Goal: Task Accomplishment & Management: Complete application form

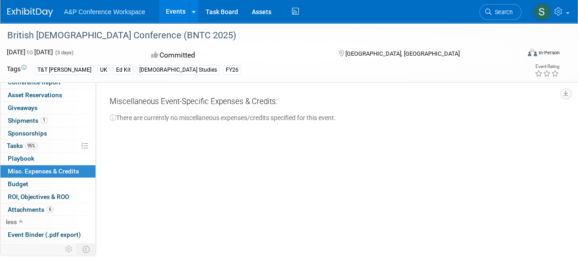
scroll to position [64, 0]
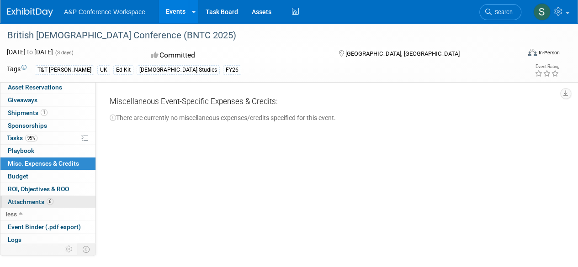
click at [32, 199] on span "Attachments 6" at bounding box center [31, 201] width 46 height 7
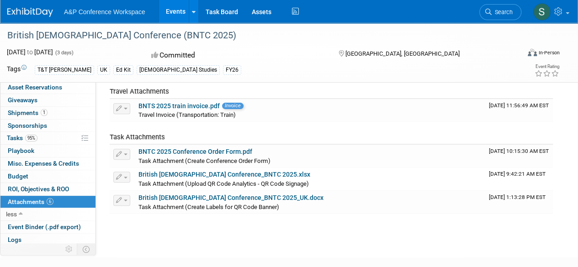
scroll to position [0, 0]
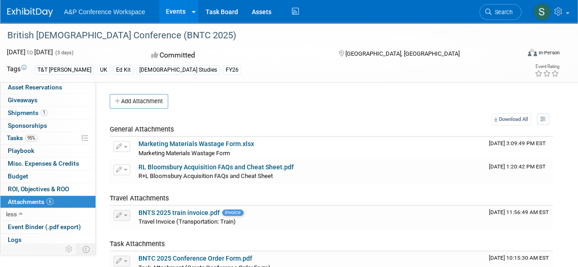
click at [147, 105] on button "Add Attachment" at bounding box center [139, 101] width 58 height 15
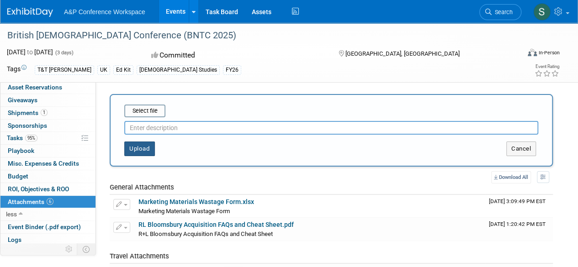
click at [141, 150] on button "Upload" at bounding box center [139, 149] width 31 height 15
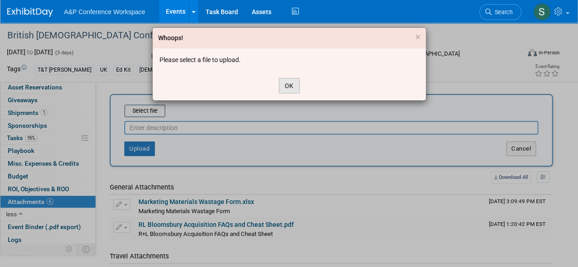
click at [290, 85] on button "OK" at bounding box center [289, 86] width 21 height 16
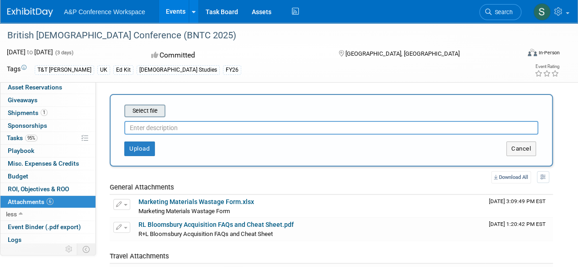
click at [141, 111] on input "file" at bounding box center [110, 111] width 109 height 11
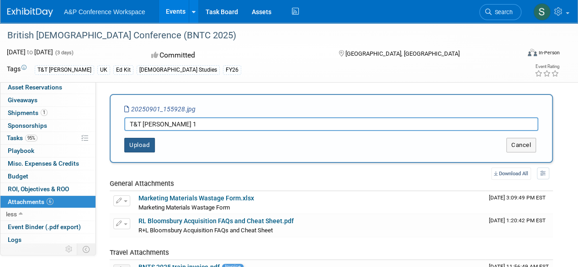
type input "T&T [PERSON_NAME] 1"
click at [142, 148] on button "Upload" at bounding box center [139, 145] width 31 height 15
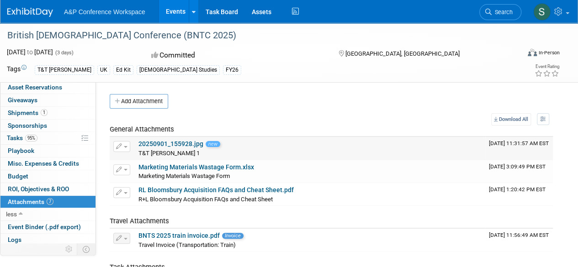
click at [165, 152] on span "T&T [PERSON_NAME] 1" at bounding box center [168, 153] width 61 height 7
click at [120, 147] on icon "button" at bounding box center [119, 147] width 6 height 6
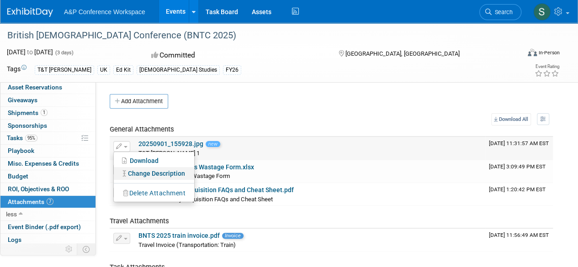
click at [154, 172] on link "Change Description" at bounding box center [154, 173] width 80 height 13
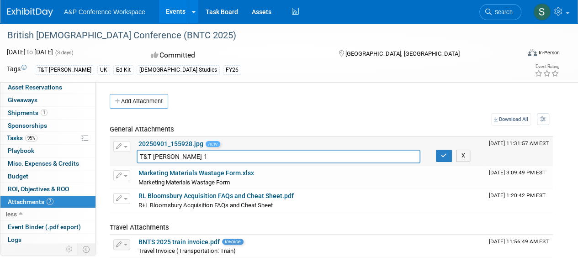
click at [174, 156] on input "T&T [PERSON_NAME] 1" at bounding box center [279, 157] width 284 height 14
click at [169, 154] on input "T&T [PERSON_NAME] 1" at bounding box center [279, 157] width 284 height 14
type input "T&T [PERSON_NAME] table 1"
click at [441, 157] on icon "button" at bounding box center [444, 156] width 6 height 6
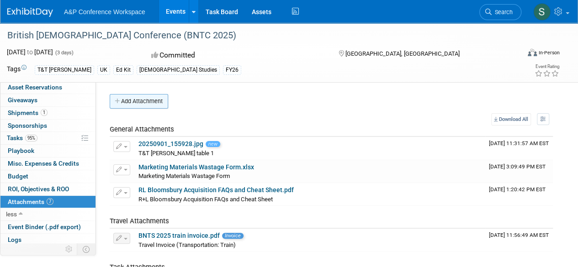
click at [132, 102] on button "Add Attachment" at bounding box center [139, 101] width 58 height 15
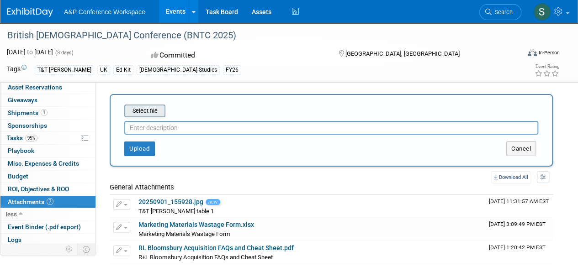
click at [149, 115] on input "file" at bounding box center [110, 111] width 109 height 11
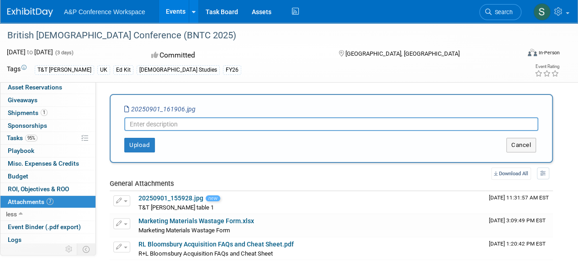
click at [157, 127] on input "text" at bounding box center [331, 124] width 414 height 14
type input "T&T [PERSON_NAME] table 2"
click at [134, 146] on button "Upload" at bounding box center [139, 145] width 31 height 15
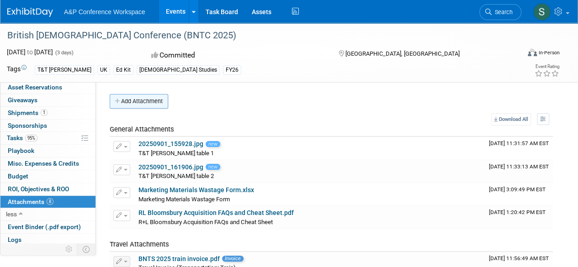
click at [147, 102] on button "Add Attachment" at bounding box center [139, 101] width 58 height 15
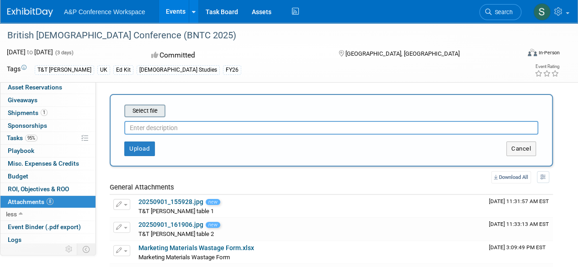
click at [150, 113] on input "file" at bounding box center [110, 111] width 109 height 11
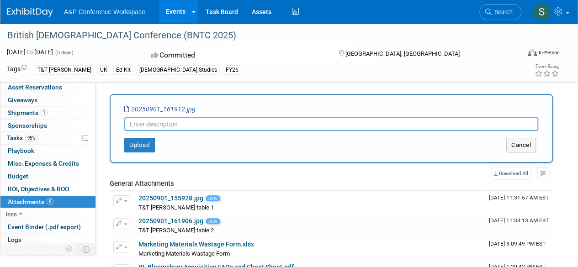
click at [146, 131] on input "text" at bounding box center [331, 124] width 414 height 14
click at [145, 125] on input "text" at bounding box center [331, 124] width 414 height 14
type input "SCM Press table 1"
click at [144, 144] on button "Upload" at bounding box center [139, 145] width 31 height 15
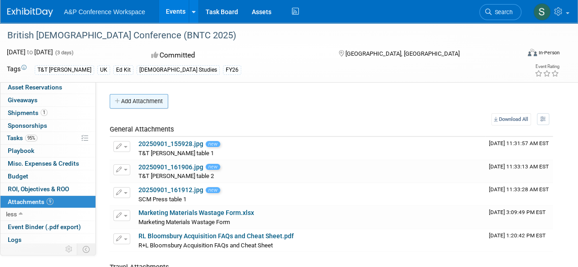
click at [150, 106] on button "Add Attachment" at bounding box center [139, 101] width 58 height 15
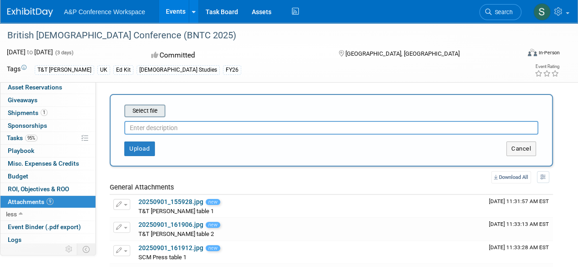
click at [152, 112] on input "file" at bounding box center [110, 111] width 109 height 11
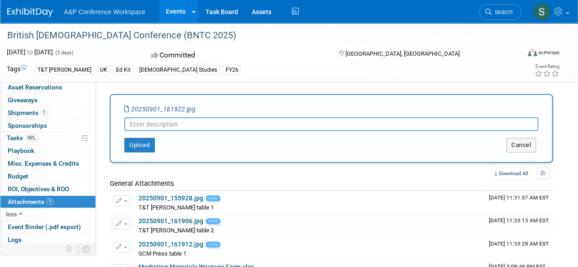
click at [149, 128] on input "text" at bounding box center [331, 124] width 414 height 14
click at [170, 126] on input "[PERSON_NAME] & Stock table 1" at bounding box center [331, 124] width 414 height 14
type input "[PERSON_NAME] & Stock Table 1"
click at [148, 147] on button "Upload" at bounding box center [139, 145] width 31 height 15
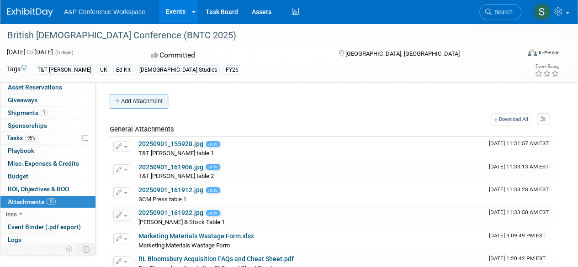
click at [141, 101] on button "Add Attachment" at bounding box center [139, 101] width 58 height 15
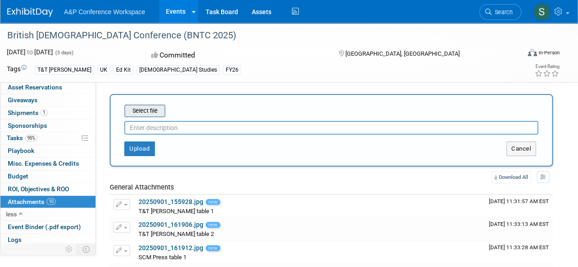
click at [143, 111] on input "file" at bounding box center [110, 111] width 109 height 11
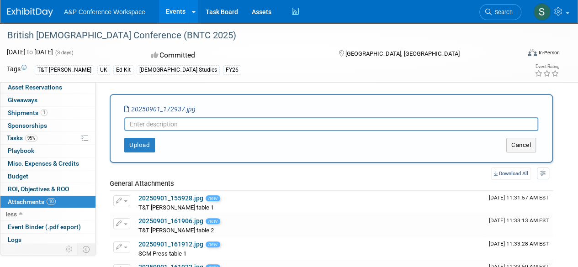
click at [142, 128] on input "text" at bounding box center [331, 124] width 414 height 14
type input "T&T [PERSON_NAME] table 3"
click at [144, 143] on button "Upload" at bounding box center [139, 145] width 31 height 15
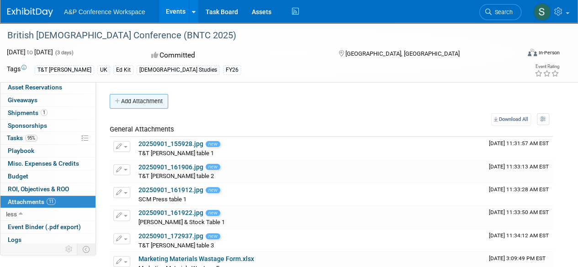
click at [153, 104] on button "Add Attachment" at bounding box center [139, 101] width 58 height 15
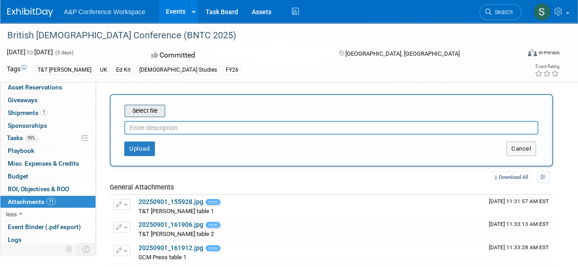
click at [151, 113] on input "file" at bounding box center [110, 111] width 109 height 11
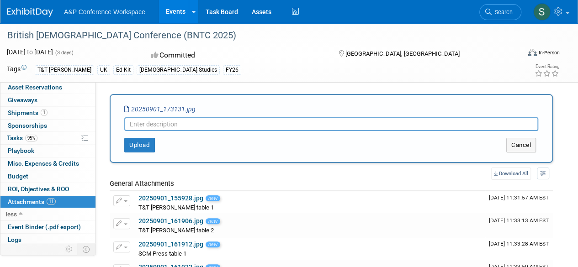
click at [153, 130] on input "text" at bounding box center [331, 124] width 414 height 14
click at [140, 143] on button "Upload" at bounding box center [139, 145] width 31 height 15
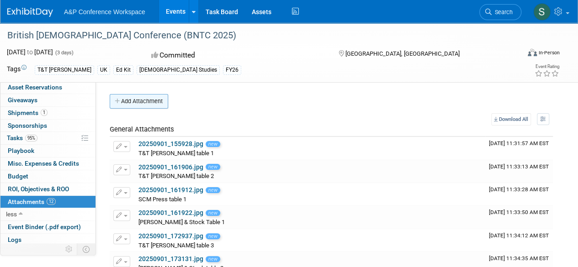
click at [135, 104] on button "Add Attachment" at bounding box center [139, 101] width 58 height 15
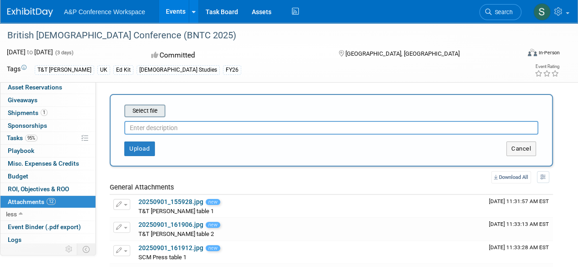
click at [145, 111] on input "file" at bounding box center [110, 111] width 109 height 11
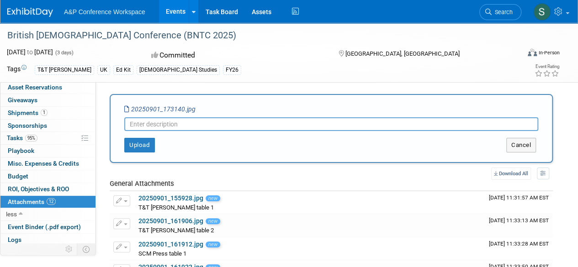
click at [147, 127] on input "text" at bounding box center [331, 124] width 414 height 14
type input "[PERSON_NAME] Academic table 1"
click at [138, 147] on button "Upload" at bounding box center [139, 145] width 31 height 15
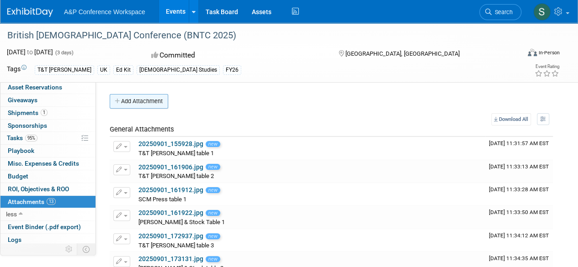
click at [141, 102] on button "Add Attachment" at bounding box center [139, 101] width 58 height 15
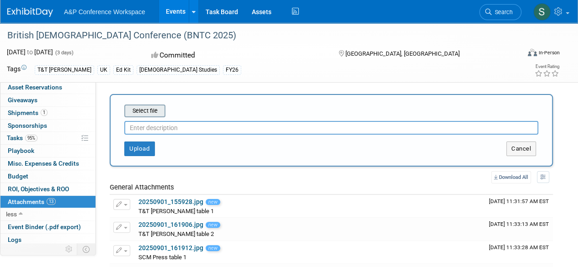
click at [143, 113] on input "file" at bounding box center [110, 111] width 109 height 11
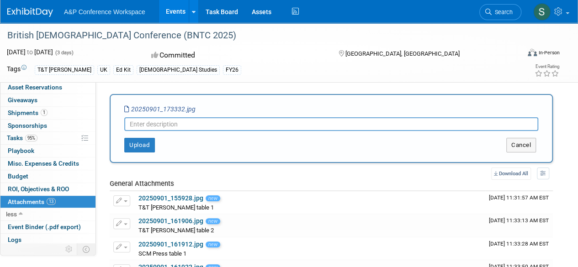
click at [166, 128] on input "text" at bounding box center [331, 124] width 414 height 14
click at [150, 146] on button "Upload" at bounding box center [139, 145] width 31 height 15
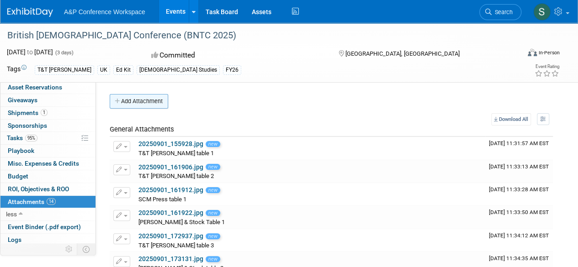
click at [142, 103] on button "Add Attachment" at bounding box center [139, 101] width 58 height 15
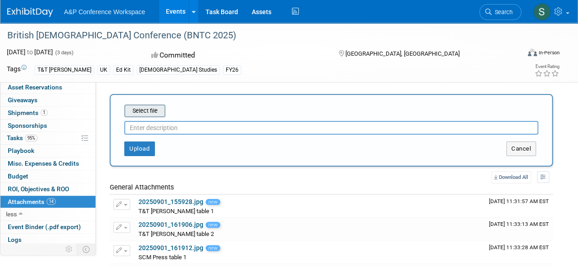
click at [149, 114] on input "file" at bounding box center [110, 111] width 109 height 11
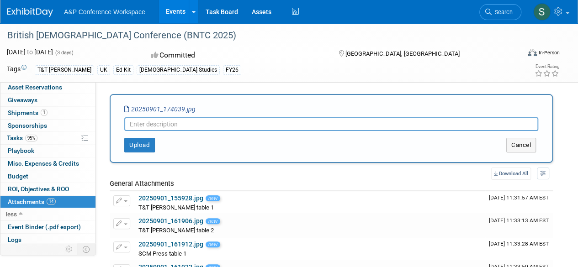
click at [154, 127] on input "text" at bounding box center [331, 124] width 414 height 14
click at [136, 146] on button "Upload" at bounding box center [139, 145] width 31 height 15
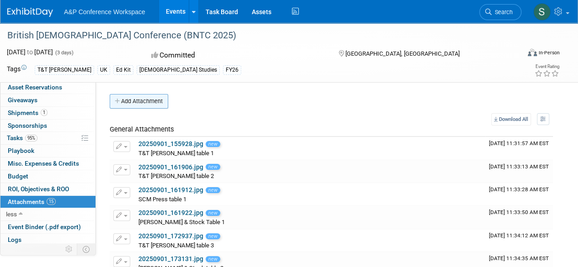
click at [138, 103] on button "Add Attachment" at bounding box center [139, 101] width 58 height 15
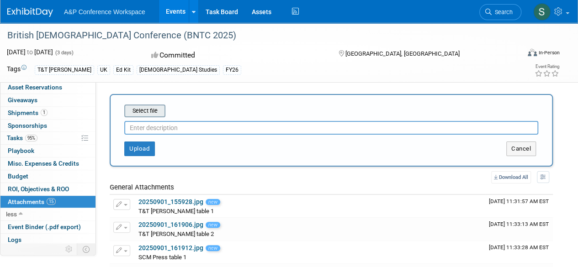
click at [137, 115] on input "file" at bounding box center [110, 111] width 109 height 11
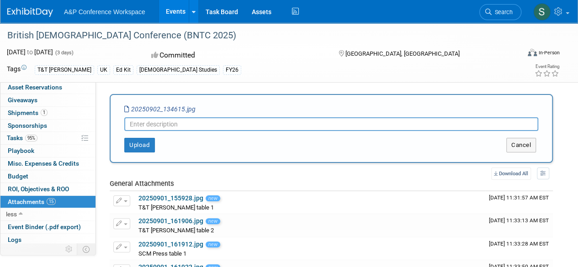
click at [149, 126] on input "text" at bounding box center [331, 124] width 414 height 14
click at [141, 147] on button "Upload" at bounding box center [139, 145] width 31 height 15
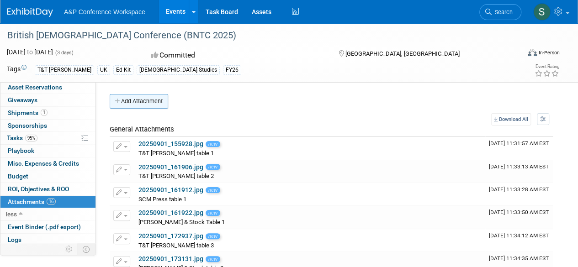
click at [147, 101] on button "Add Attachment" at bounding box center [139, 101] width 58 height 15
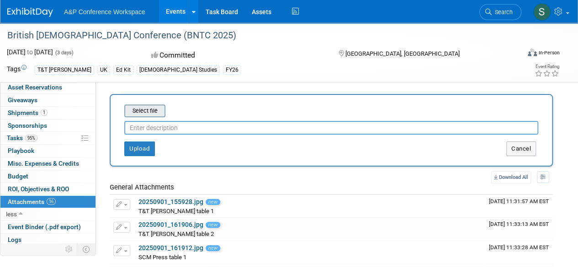
click at [148, 111] on input "file" at bounding box center [110, 111] width 109 height 11
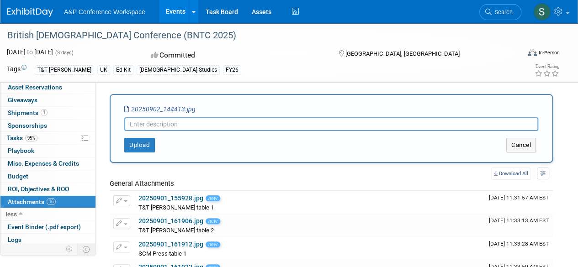
click at [162, 127] on input "text" at bounding box center [331, 124] width 414 height 14
click at [142, 148] on button "Upload" at bounding box center [139, 145] width 31 height 15
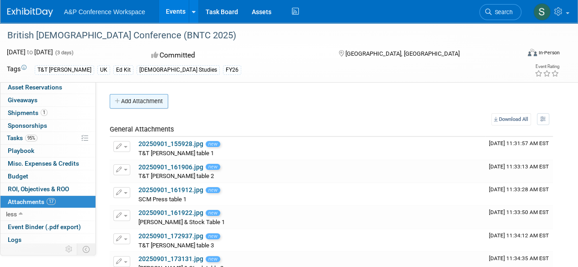
click at [139, 103] on button "Add Attachment" at bounding box center [139, 101] width 58 height 15
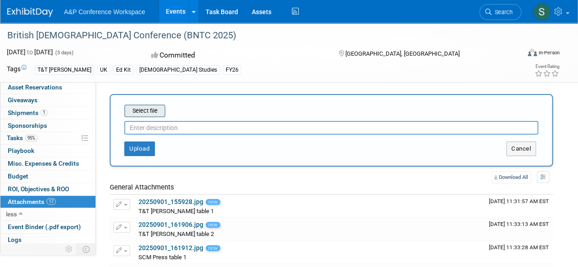
click at [143, 115] on input "file" at bounding box center [110, 111] width 109 height 11
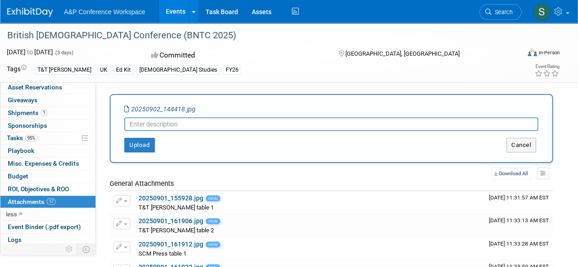
click at [169, 127] on input "text" at bounding box center [331, 124] width 414 height 14
click at [142, 145] on button "Upload" at bounding box center [139, 145] width 31 height 15
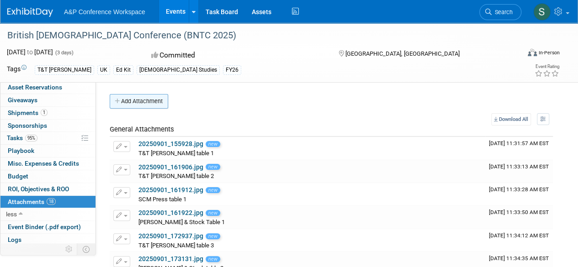
click at [149, 97] on button "Add Attachment" at bounding box center [139, 101] width 58 height 15
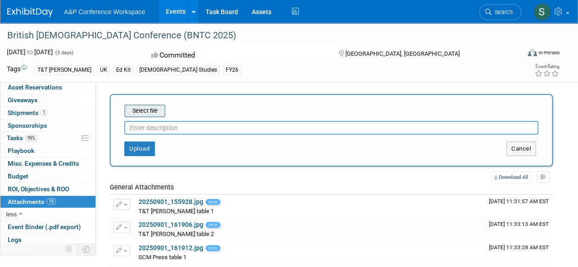
click at [154, 113] on input "file" at bounding box center [110, 111] width 109 height 11
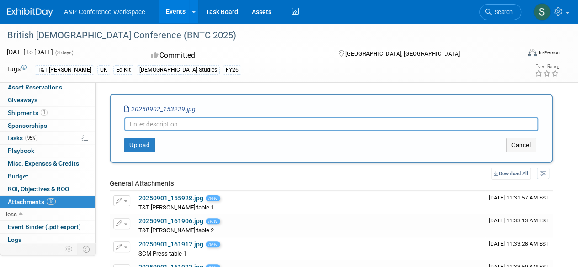
click at [139, 125] on input "text" at bounding box center [331, 124] width 414 height 14
click at [176, 126] on input "[PERSON_NAME] Academic press" at bounding box center [331, 124] width 414 height 14
type input "[PERSON_NAME] Academic table 2"
click at [142, 144] on button "Upload" at bounding box center [139, 145] width 31 height 15
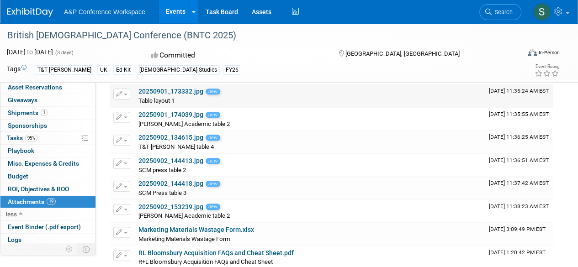
scroll to position [228, 0]
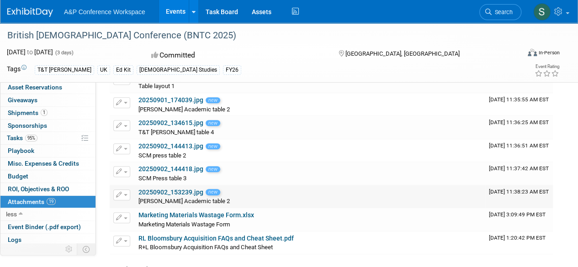
click at [117, 193] on icon "button" at bounding box center [119, 195] width 6 height 6
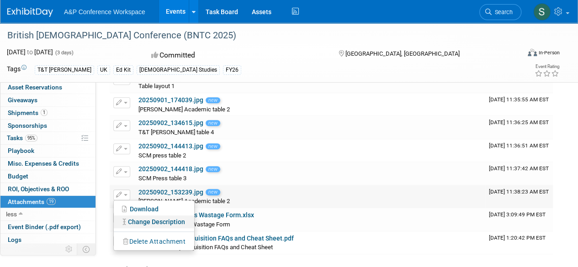
click at [153, 221] on link "Change Description" at bounding box center [154, 222] width 80 height 13
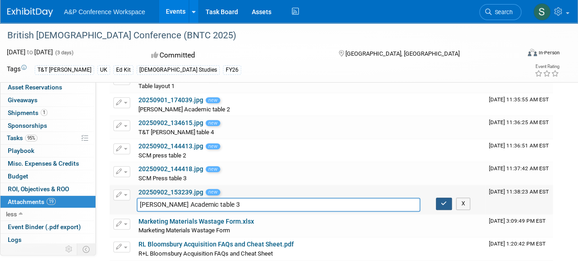
type input "[PERSON_NAME] Academic table 3"
click at [436, 202] on button "button" at bounding box center [444, 204] width 16 height 12
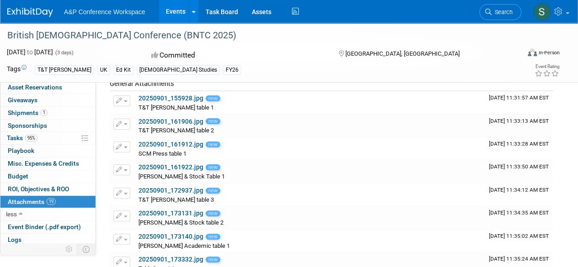
scroll to position [0, 0]
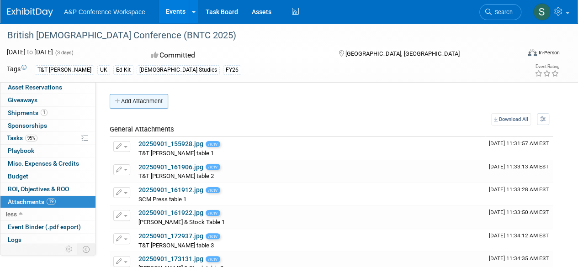
click at [137, 99] on button "Add Attachment" at bounding box center [139, 101] width 58 height 15
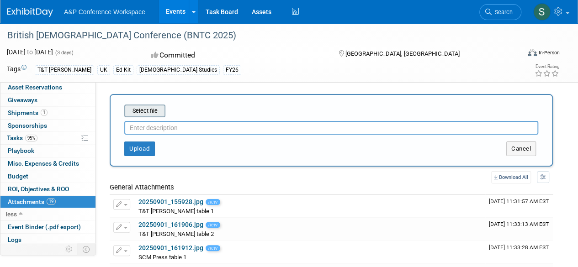
click at [142, 110] on input "file" at bounding box center [110, 111] width 109 height 11
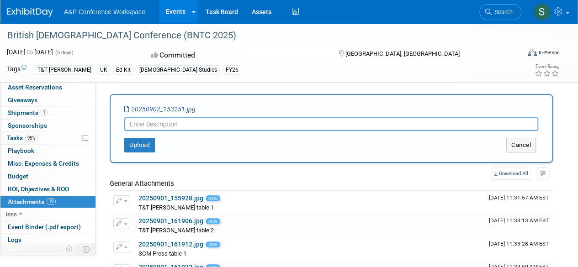
click at [143, 128] on input "text" at bounding box center [331, 124] width 414 height 14
click at [143, 147] on button "Upload" at bounding box center [139, 145] width 31 height 15
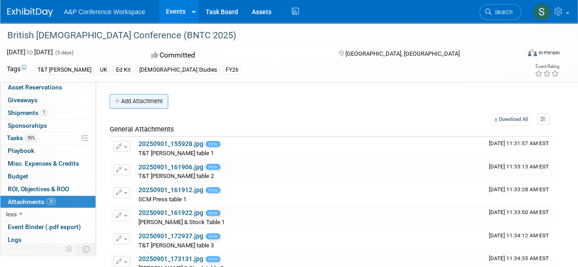
click at [134, 96] on button "Add Attachment" at bounding box center [139, 101] width 58 height 15
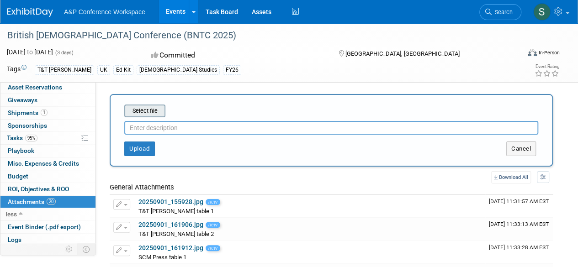
click at [141, 110] on input "file" at bounding box center [110, 111] width 109 height 11
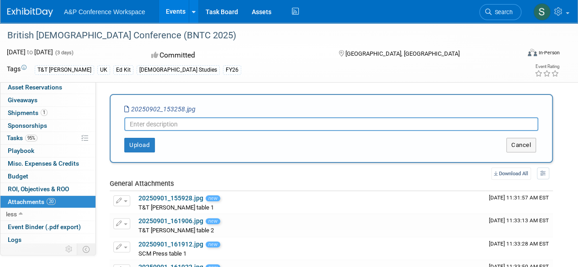
click at [159, 125] on input "text" at bounding box center [331, 124] width 414 height 14
click at [146, 149] on button "Upload" at bounding box center [139, 145] width 31 height 15
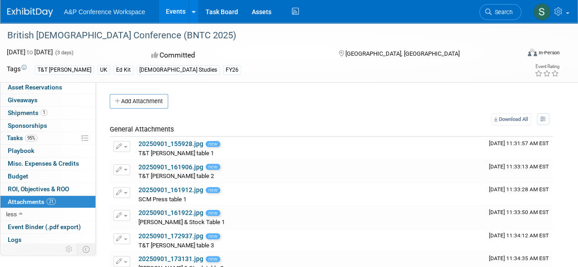
click at [154, 101] on button "Add Attachment" at bounding box center [139, 101] width 58 height 15
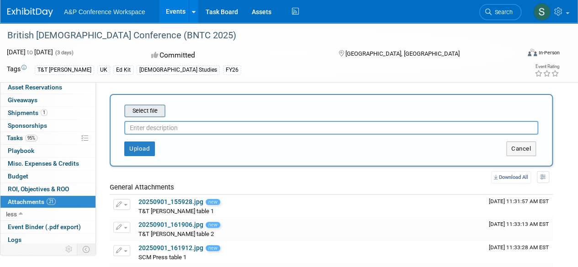
click at [151, 112] on input "file" at bounding box center [110, 111] width 109 height 11
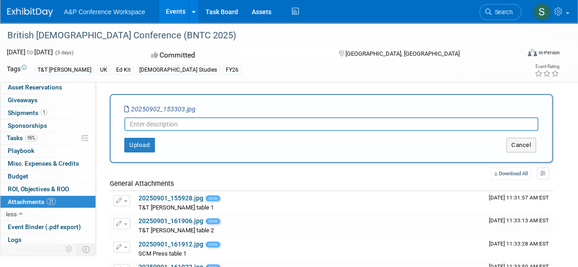
click at [177, 127] on input "text" at bounding box center [331, 124] width 414 height 14
click at [131, 143] on button "Upload" at bounding box center [139, 145] width 31 height 15
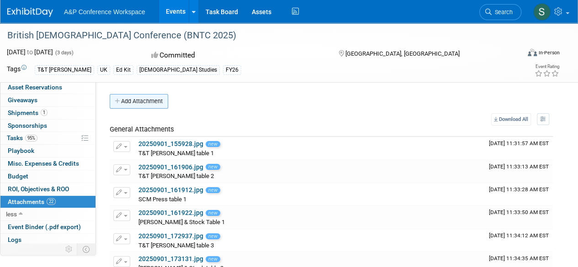
click at [137, 103] on button "Add Attachment" at bounding box center [139, 101] width 58 height 15
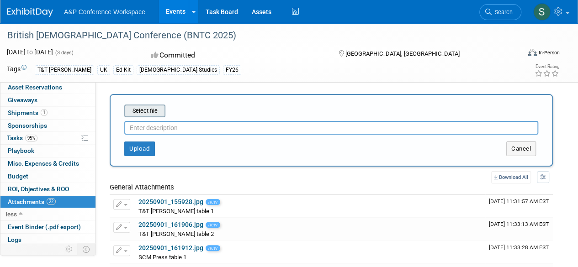
click at [148, 113] on input "file" at bounding box center [110, 111] width 109 height 11
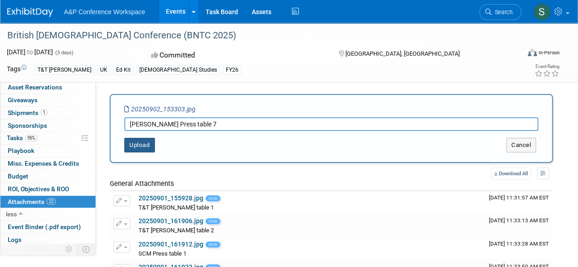
click at [149, 146] on button "Upload" at bounding box center [139, 145] width 31 height 15
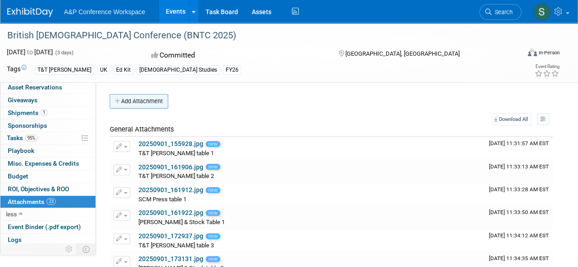
click at [137, 105] on button "Add Attachment" at bounding box center [139, 101] width 58 height 15
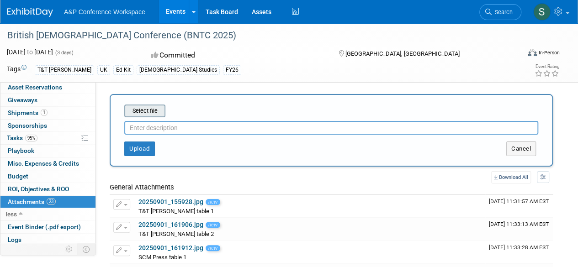
click at [146, 116] on input "file" at bounding box center [110, 111] width 109 height 11
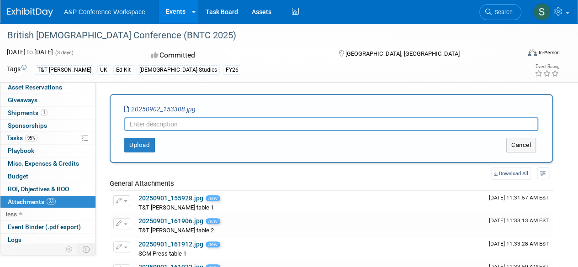
click at [189, 123] on input "text" at bounding box center [331, 124] width 414 height 14
click at [133, 147] on button "Upload" at bounding box center [139, 145] width 31 height 15
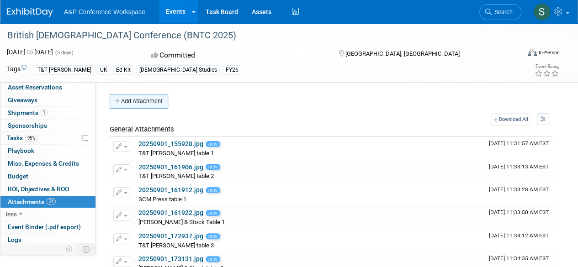
click at [127, 104] on button "Add Attachment" at bounding box center [139, 101] width 58 height 15
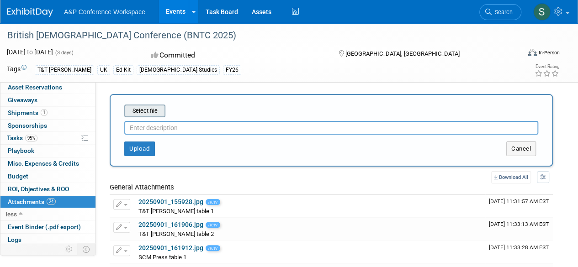
click at [155, 114] on input "file" at bounding box center [110, 111] width 109 height 11
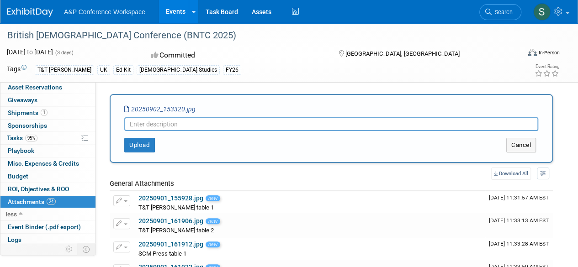
click at [146, 127] on input "text" at bounding box center [331, 124] width 414 height 14
click at [139, 143] on button "Upload" at bounding box center [139, 145] width 31 height 15
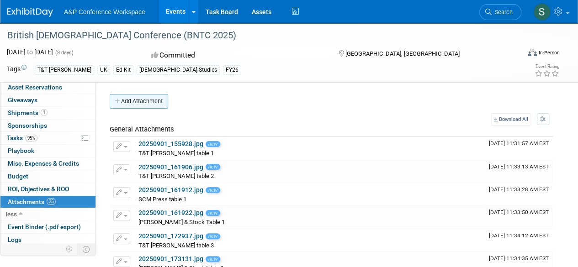
click at [138, 104] on button "Add Attachment" at bounding box center [139, 101] width 58 height 15
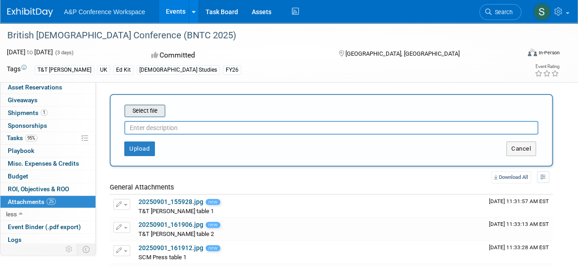
click at [148, 113] on input "file" at bounding box center [110, 111] width 109 height 11
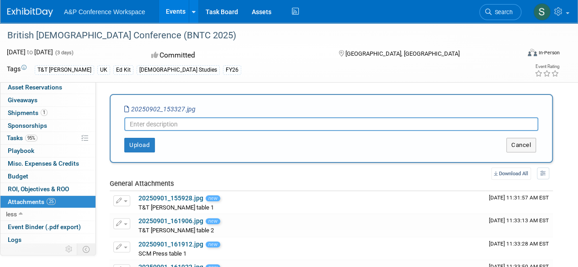
click at [134, 125] on input "text" at bounding box center [331, 124] width 414 height 14
click at [133, 147] on button "Upload" at bounding box center [139, 145] width 31 height 15
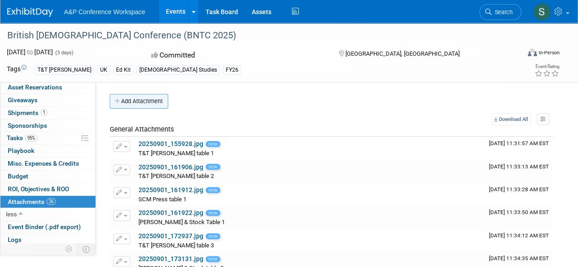
click at [138, 104] on button "Add Attachment" at bounding box center [139, 101] width 58 height 15
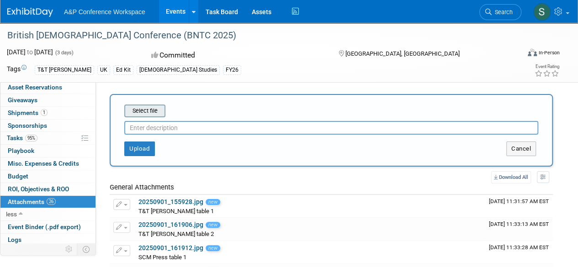
click at [152, 112] on input "file" at bounding box center [110, 111] width 109 height 11
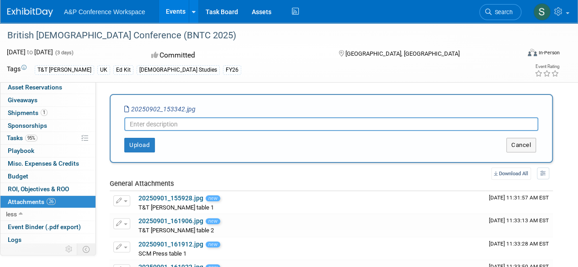
click at [169, 126] on input "text" at bounding box center [331, 124] width 414 height 14
click at [145, 145] on button "Upload" at bounding box center [139, 145] width 31 height 15
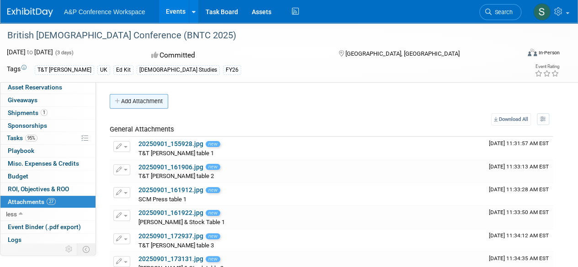
click at [142, 103] on button "Add Attachment" at bounding box center [139, 101] width 58 height 15
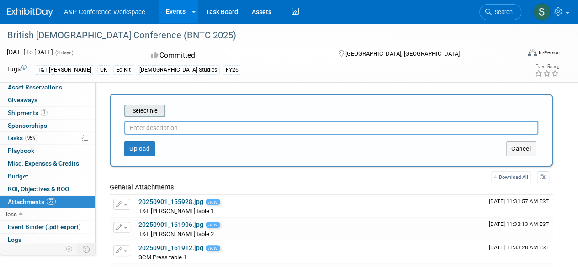
click at [142, 112] on input "file" at bounding box center [110, 111] width 109 height 11
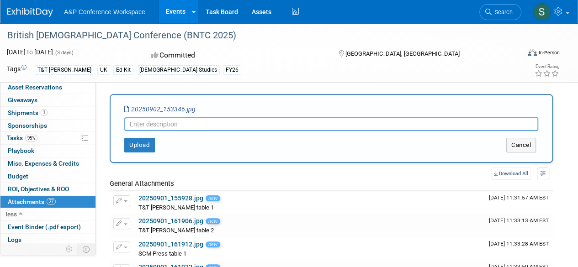
click at [162, 124] on input "text" at bounding box center [331, 124] width 414 height 14
click at [146, 145] on button "Upload" at bounding box center [139, 145] width 31 height 15
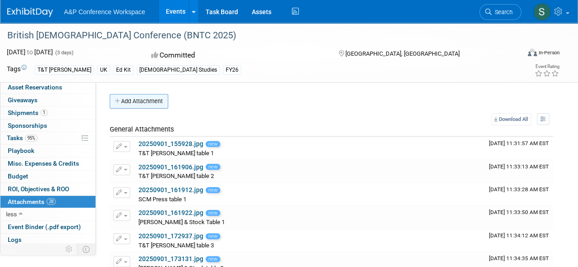
click at [143, 103] on button "Add Attachment" at bounding box center [139, 101] width 58 height 15
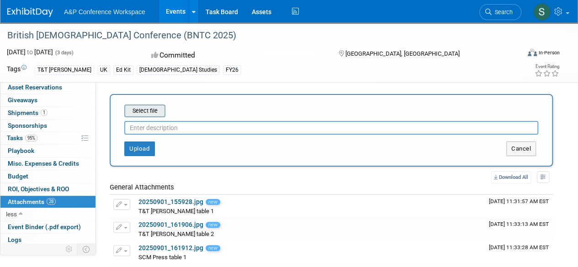
click at [146, 115] on input "file" at bounding box center [110, 111] width 109 height 11
click at [162, 122] on input "text" at bounding box center [331, 128] width 414 height 14
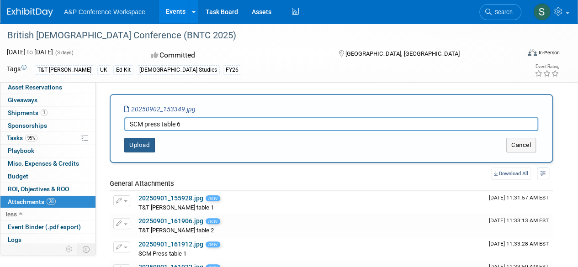
click at [139, 146] on button "Upload" at bounding box center [139, 145] width 31 height 15
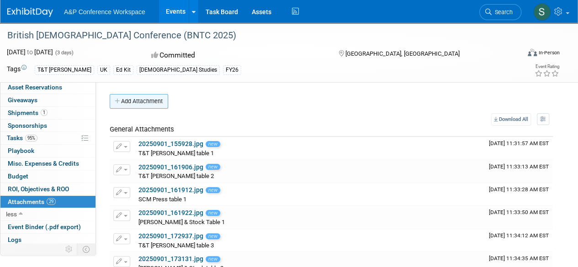
click at [139, 98] on button "Add Attachment" at bounding box center [139, 101] width 58 height 15
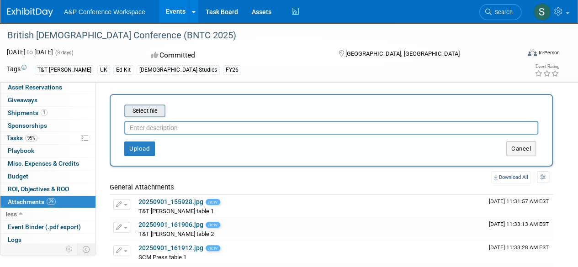
click at [150, 113] on input "file" at bounding box center [110, 111] width 109 height 11
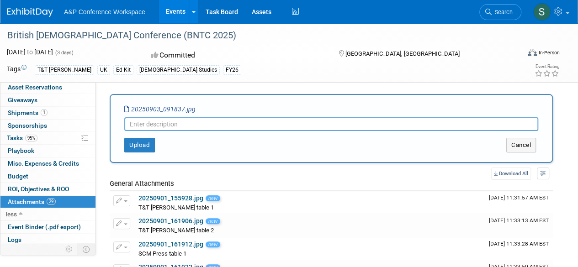
click at [184, 124] on input "text" at bounding box center [331, 124] width 414 height 14
click at [143, 148] on button "Upload" at bounding box center [139, 145] width 31 height 15
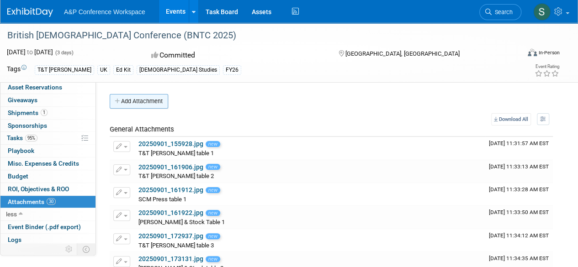
click at [145, 100] on button "Add Attachment" at bounding box center [139, 101] width 58 height 15
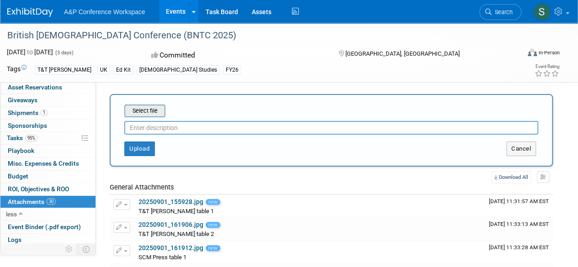
click at [154, 114] on input "file" at bounding box center [110, 111] width 109 height 11
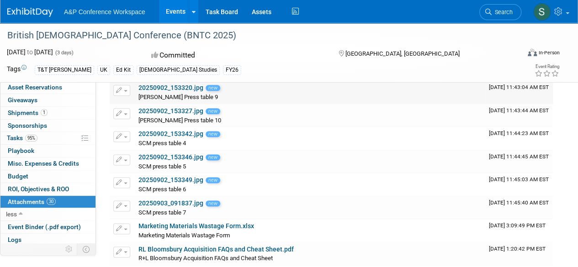
scroll to position [548, 0]
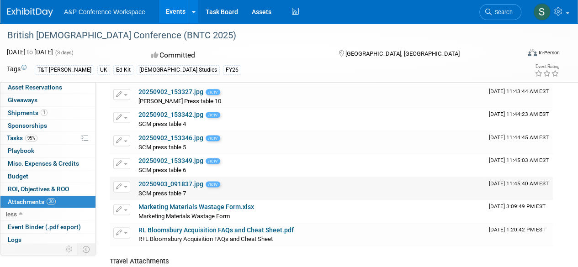
click at [173, 181] on link "20250903_091837.jpg" at bounding box center [170, 183] width 65 height 7
click at [170, 157] on link "20250902_153349.jpg" at bounding box center [170, 160] width 65 height 7
click at [174, 134] on link "20250902_153346.jpg" at bounding box center [170, 137] width 65 height 7
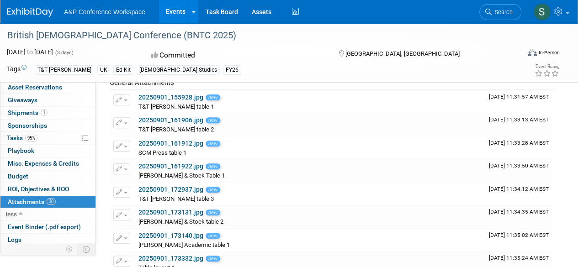
scroll to position [0, 0]
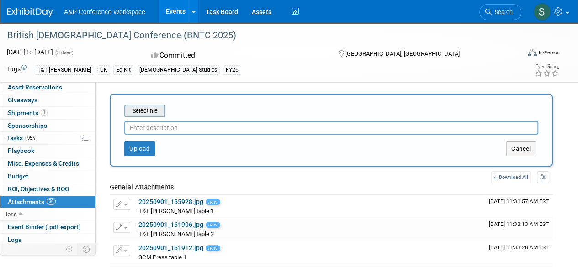
click at [147, 111] on input "file" at bounding box center [110, 111] width 109 height 11
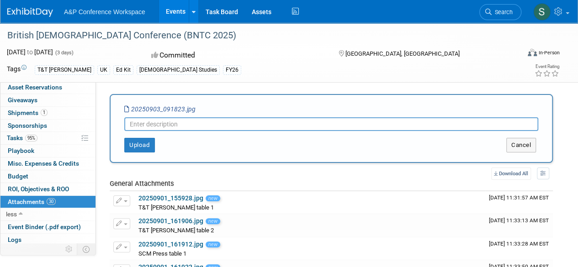
click at [181, 130] on input "text" at bounding box center [331, 124] width 414 height 14
click at [142, 148] on button "Upload" at bounding box center [139, 145] width 31 height 15
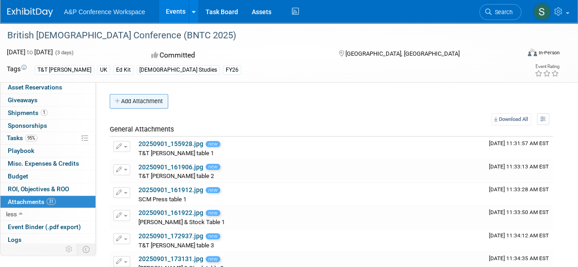
click at [148, 100] on button "Add Attachment" at bounding box center [139, 101] width 58 height 15
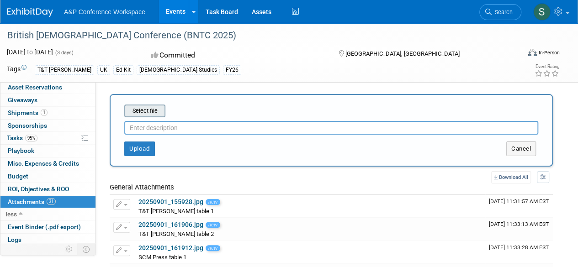
click at [148, 111] on input "file" at bounding box center [110, 111] width 109 height 11
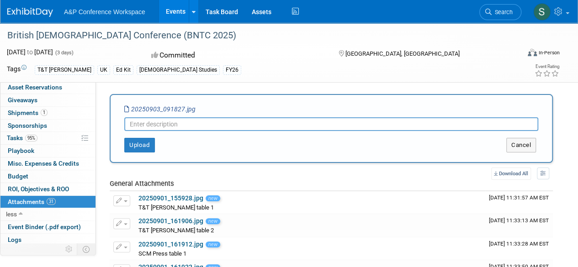
click at [154, 122] on input "text" at bounding box center [331, 124] width 414 height 14
click at [132, 154] on div "Select file 20250903_091827.jpg [PERSON_NAME] & Stock table 4 This is an invoic…" at bounding box center [331, 128] width 443 height 69
click at [131, 150] on button "Upload" at bounding box center [139, 145] width 31 height 15
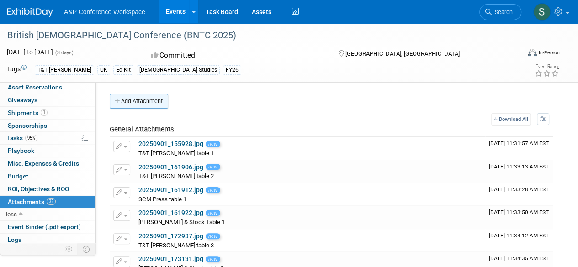
click at [143, 101] on button "Add Attachment" at bounding box center [139, 101] width 58 height 15
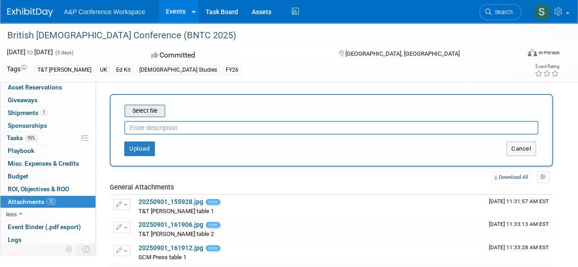
click at [148, 113] on input "file" at bounding box center [110, 111] width 109 height 11
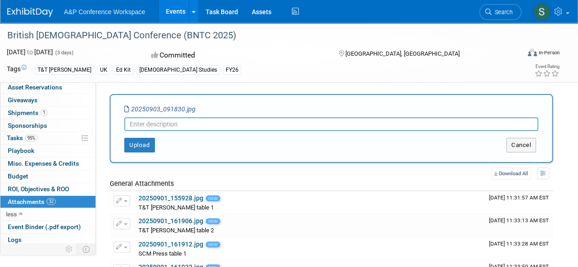
click at [186, 127] on input "text" at bounding box center [331, 124] width 414 height 14
click at [191, 127] on input "[PERSON_NAME] & Stock table" at bounding box center [331, 124] width 414 height 14
click at [144, 148] on button "Upload" at bounding box center [139, 145] width 31 height 15
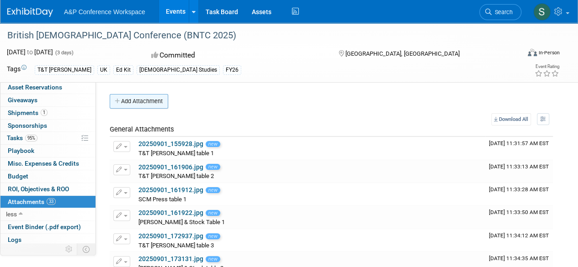
click at [140, 101] on button "Add Attachment" at bounding box center [139, 101] width 58 height 15
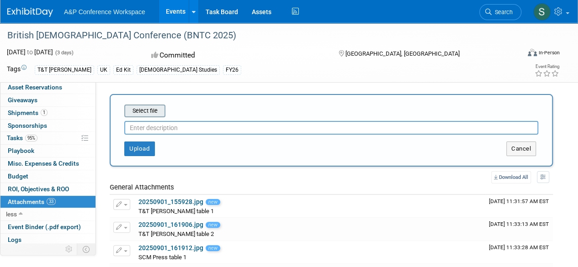
click at [148, 112] on input "file" at bounding box center [110, 111] width 109 height 11
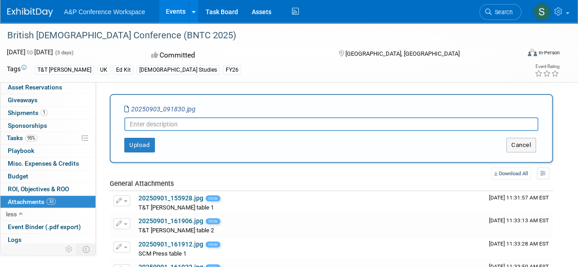
click at [172, 126] on input "text" at bounding box center [331, 124] width 414 height 14
click at [144, 145] on button "Upload" at bounding box center [139, 145] width 31 height 15
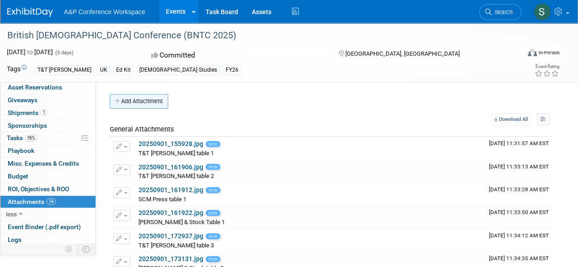
click at [147, 102] on button "Add Attachment" at bounding box center [139, 101] width 58 height 15
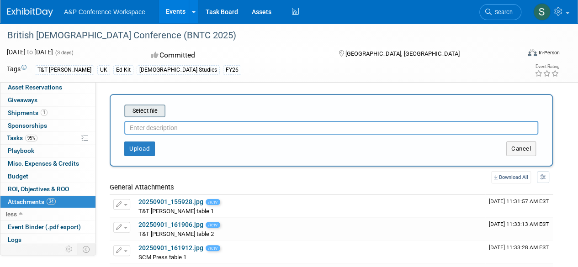
click at [150, 108] on input "file" at bounding box center [110, 111] width 109 height 11
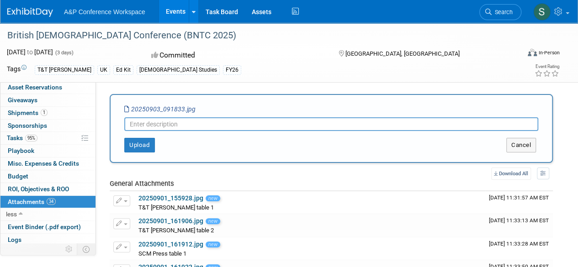
click at [154, 123] on input "text" at bounding box center [331, 124] width 414 height 14
click at [135, 143] on button "Upload" at bounding box center [139, 145] width 31 height 15
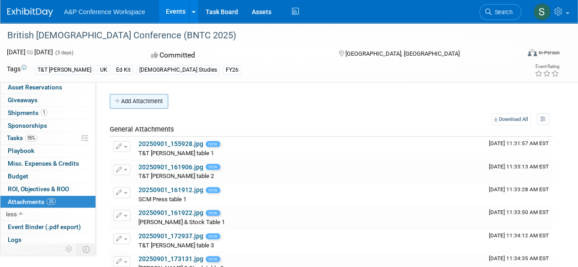
click at [148, 102] on button "Add Attachment" at bounding box center [139, 101] width 58 height 15
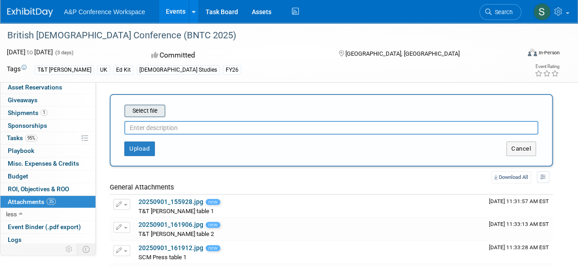
click at [149, 108] on input "file" at bounding box center [110, 111] width 109 height 11
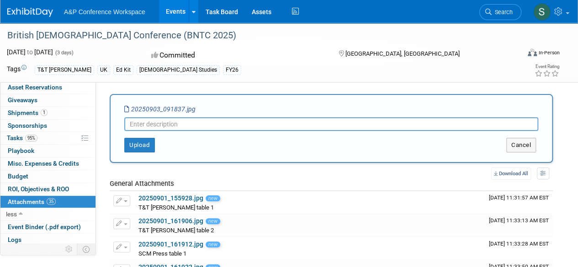
click at [157, 125] on input "text" at bounding box center [331, 124] width 414 height 14
type input "SCM Press table 8"
click at [148, 143] on button "Upload" at bounding box center [139, 145] width 31 height 15
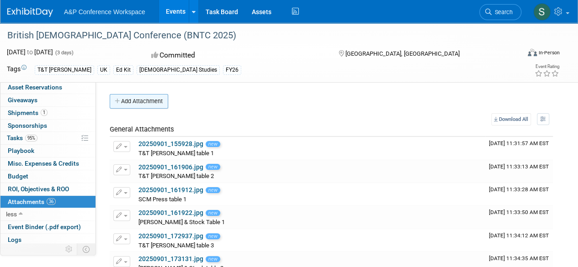
click at [148, 104] on button "Add Attachment" at bounding box center [139, 101] width 58 height 15
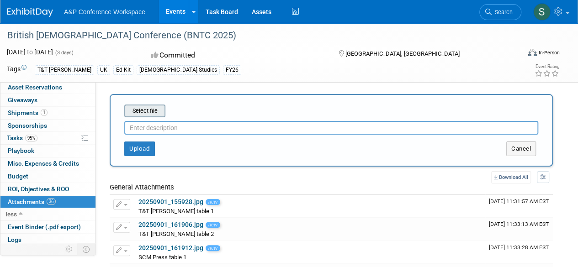
click at [151, 114] on input "file" at bounding box center [110, 111] width 109 height 11
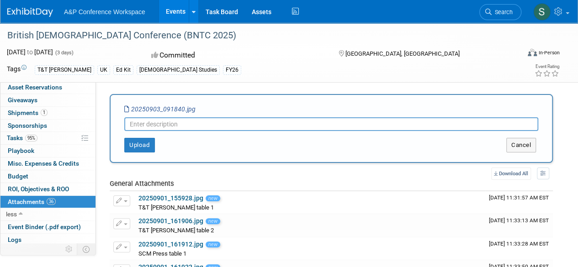
click at [164, 122] on input "text" at bounding box center [331, 124] width 414 height 14
click at [143, 144] on button "Upload" at bounding box center [139, 145] width 31 height 15
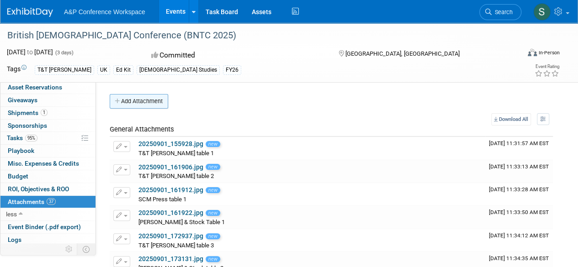
click at [149, 106] on button "Add Attachment" at bounding box center [139, 101] width 58 height 15
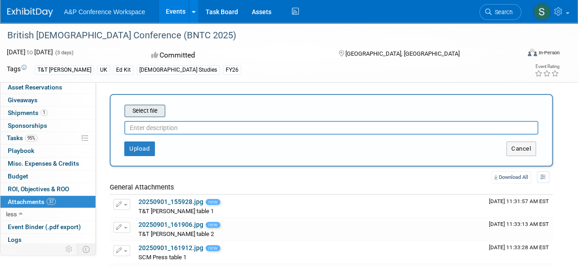
click at [152, 113] on input "file" at bounding box center [110, 111] width 109 height 11
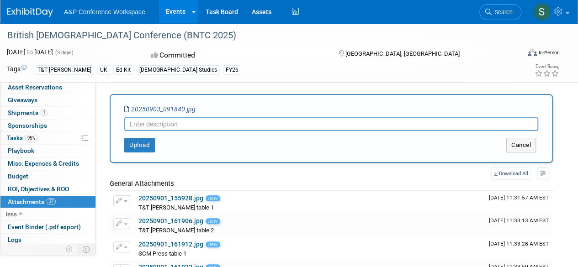
click at [180, 126] on input "text" at bounding box center [331, 124] width 414 height 14
type input "S"
click at [143, 124] on input "SCN Press table 11" at bounding box center [331, 124] width 414 height 14
click at [135, 147] on button "Upload" at bounding box center [139, 145] width 31 height 15
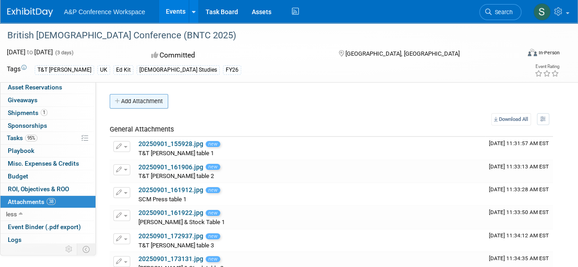
click at [138, 103] on button "Add Attachment" at bounding box center [139, 101] width 58 height 15
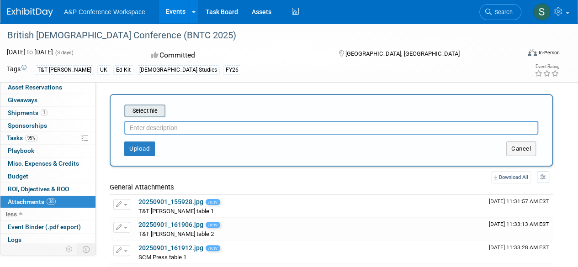
click at [134, 111] on input "file" at bounding box center [110, 111] width 109 height 11
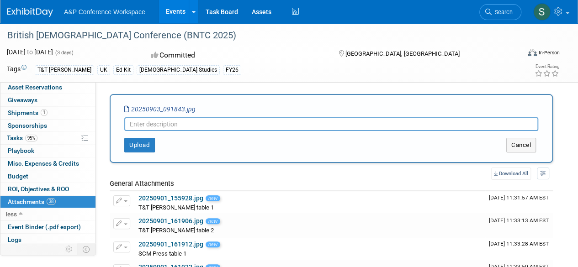
click at [156, 124] on input "text" at bounding box center [331, 124] width 414 height 14
click at [141, 148] on button "Upload" at bounding box center [139, 145] width 31 height 15
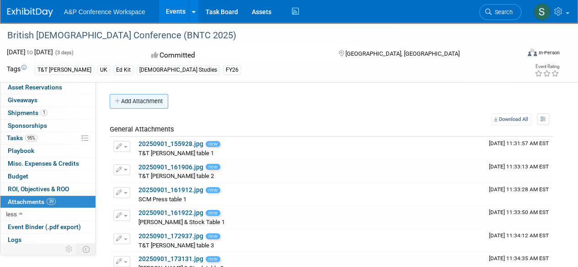
click at [149, 99] on button "Add Attachment" at bounding box center [139, 101] width 58 height 15
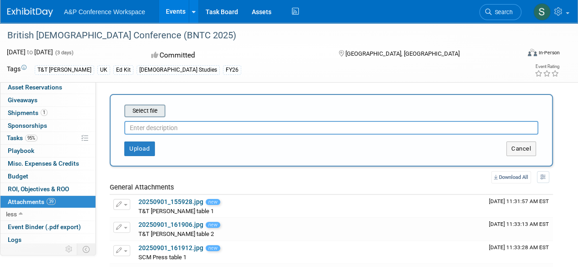
click at [156, 111] on input "file" at bounding box center [110, 111] width 109 height 11
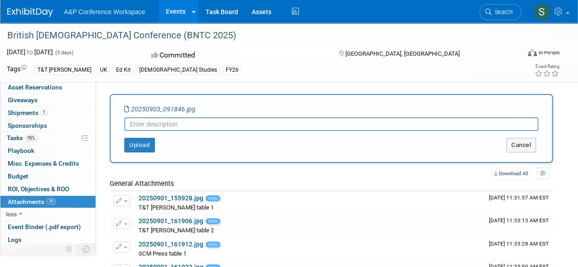
click at [144, 127] on input "text" at bounding box center [331, 124] width 414 height 14
type input "SCM Press table 13"
click at [133, 143] on button "Upload" at bounding box center [139, 145] width 31 height 15
